Goal: Task Accomplishment & Management: Manage account settings

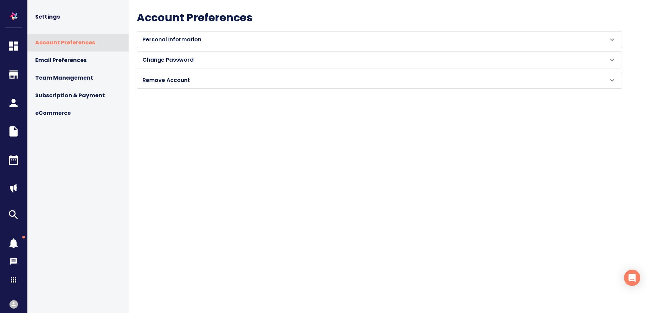
click at [611, 79] on icon at bounding box center [612, 80] width 4 height 2
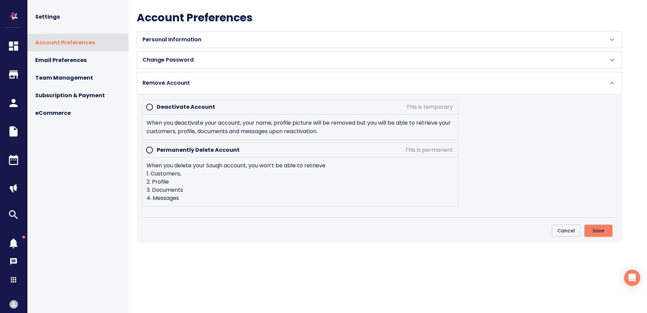
click at [55, 96] on span "Subscription & Payment" at bounding box center [79, 95] width 88 height 9
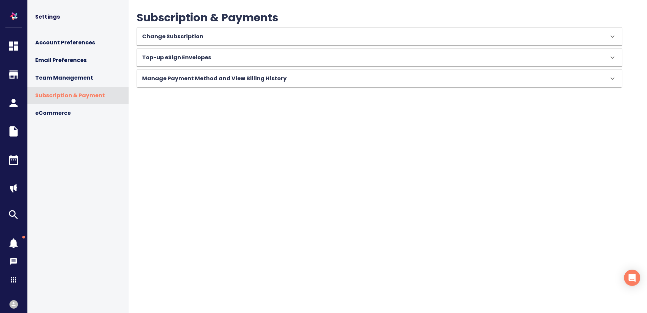
click at [169, 35] on h6 "Change Subscription" at bounding box center [172, 36] width 61 height 9
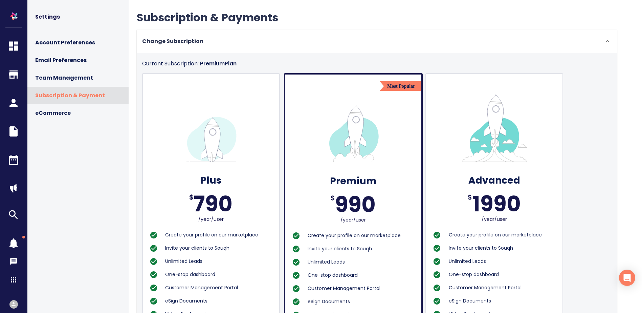
click at [53, 75] on span "Team Management" at bounding box center [79, 77] width 88 height 9
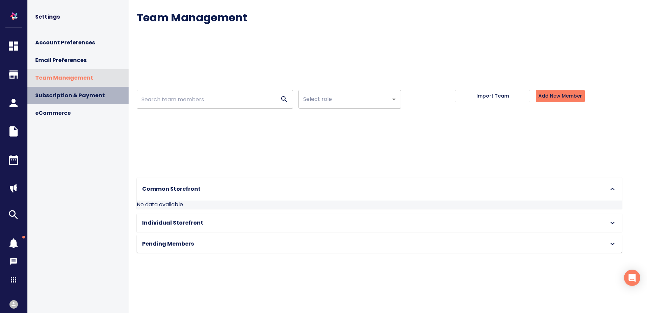
click at [52, 91] on span "Subscription & Payment" at bounding box center [79, 95] width 88 height 9
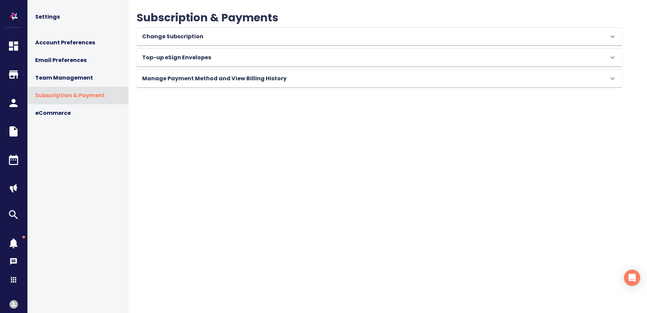
click at [147, 36] on h6 "Change Subscription" at bounding box center [172, 36] width 61 height 9
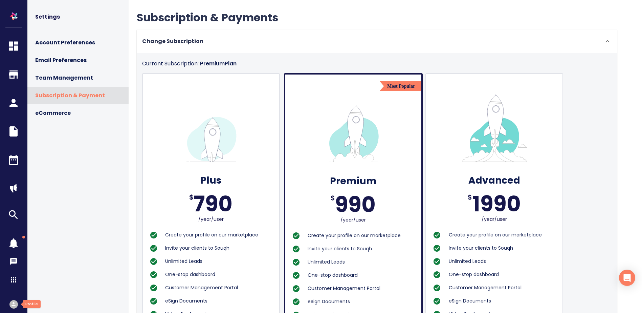
click at [12, 303] on icon "button" at bounding box center [13, 304] width 6 height 6
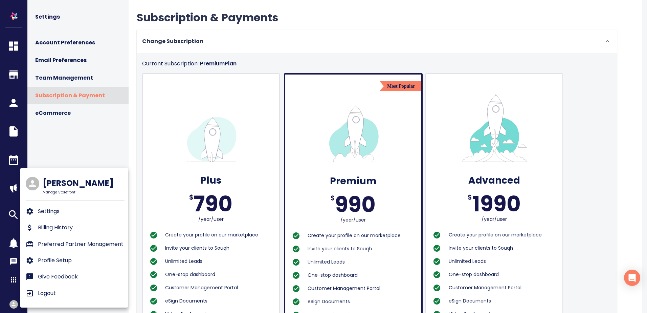
click at [55, 209] on p "Settings" at bounding box center [49, 211] width 22 height 8
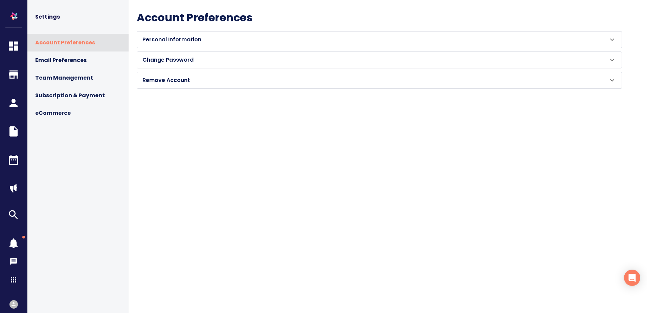
click at [173, 78] on p "Remove Account" at bounding box center [165, 80] width 47 height 8
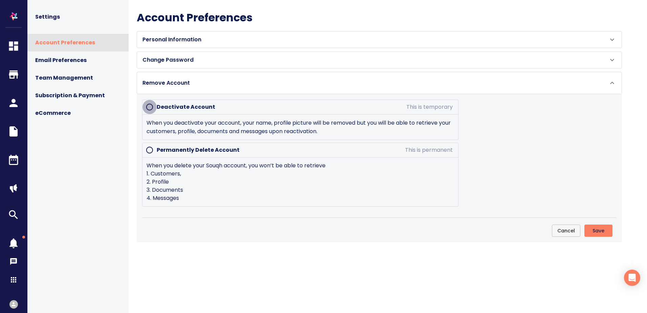
click at [149, 107] on input "radio" at bounding box center [149, 107] width 14 height 14
radio input "true"
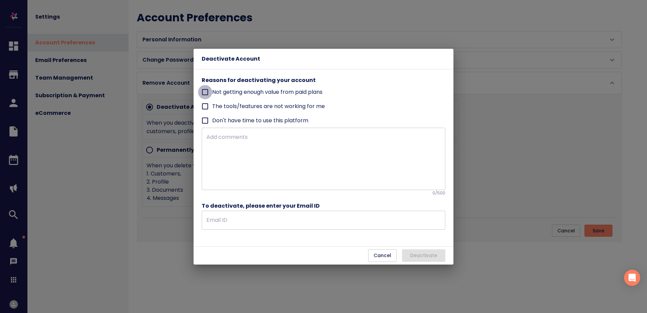
click at [206, 94] on input "Not getting enough value from paid plans" at bounding box center [205, 92] width 14 height 14
checkbox input "true"
type textarea "Not getting enough value from paid plans"
click at [222, 218] on input "text" at bounding box center [324, 219] width 244 height 19
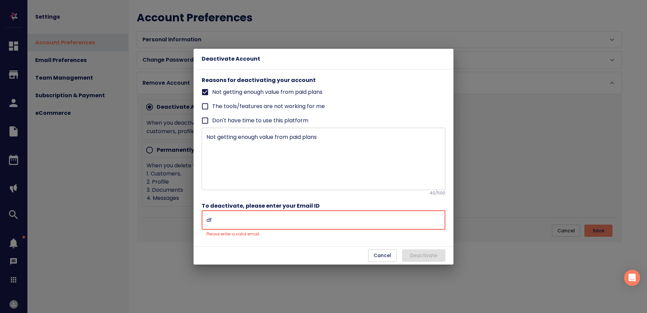
type input "[EMAIL_ADDRESS][DOMAIN_NAME]"
